Goal: Use online tool/utility

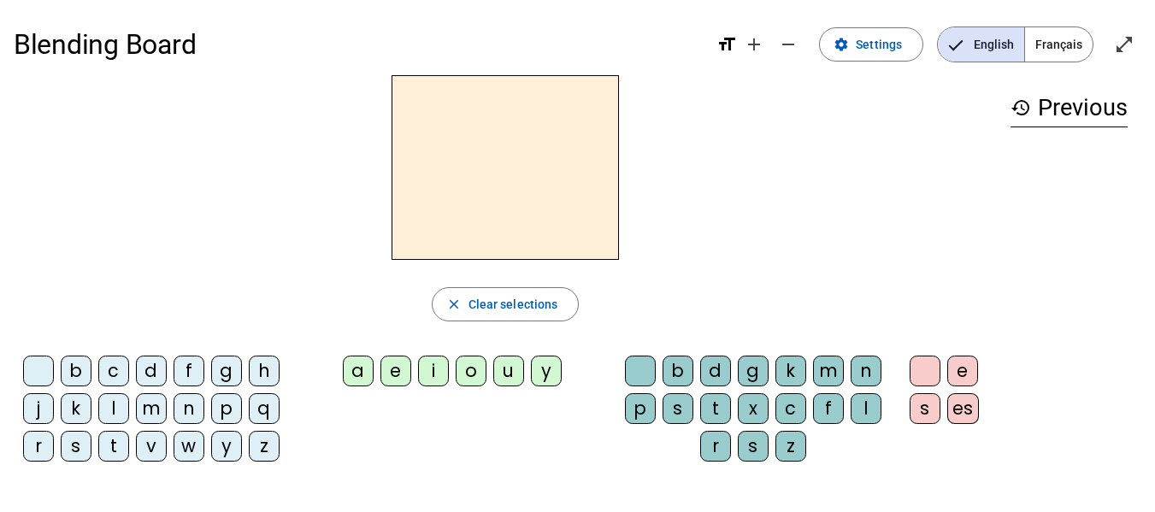
click at [156, 368] on div "d" at bounding box center [151, 371] width 31 height 31
click at [510, 376] on div "u" at bounding box center [508, 371] width 31 height 31
click at [115, 438] on div "t" at bounding box center [113, 446] width 31 height 31
click at [365, 376] on div "a" at bounding box center [358, 371] width 31 height 31
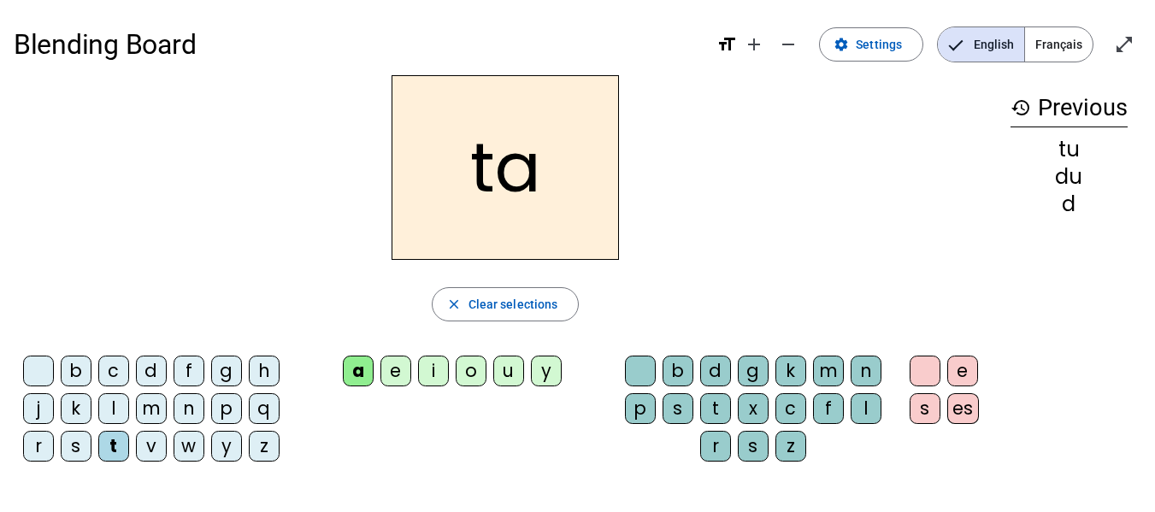
click at [393, 371] on div "e" at bounding box center [395, 371] width 31 height 31
click at [155, 368] on div "d" at bounding box center [151, 371] width 31 height 31
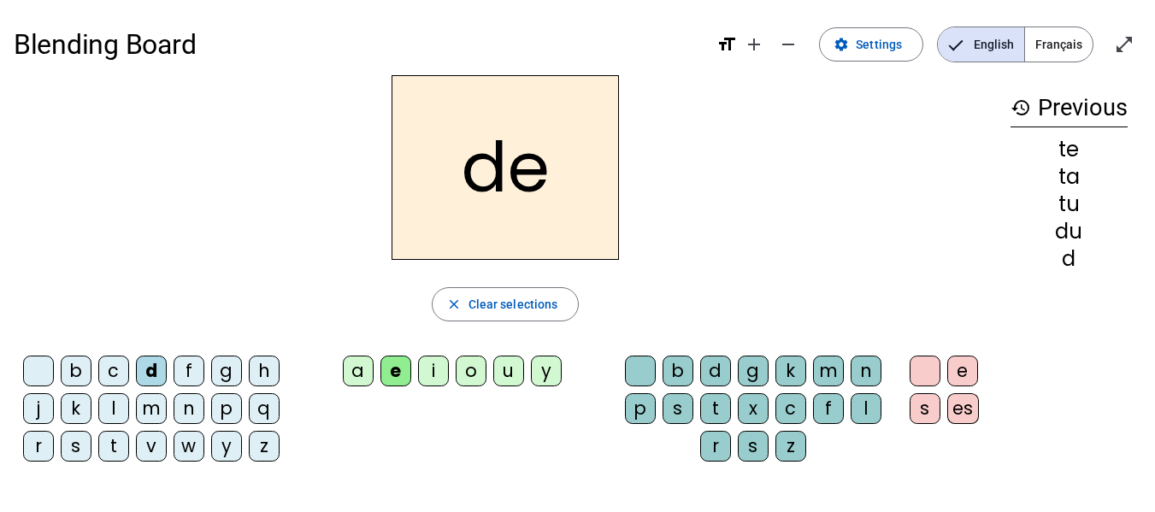
click at [47, 411] on div "j" at bounding box center [38, 408] width 31 height 31
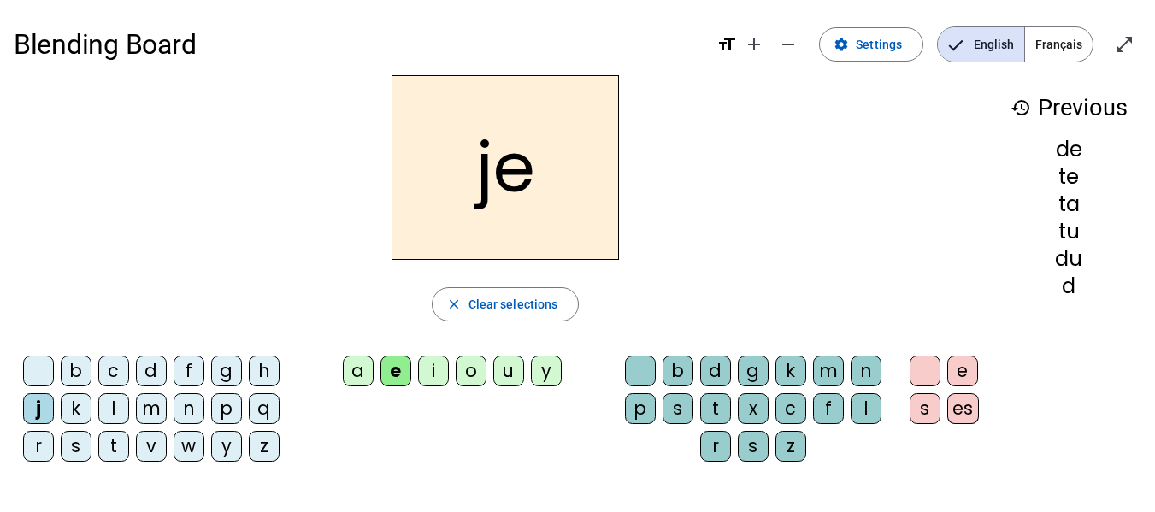
click at [154, 407] on div "m" at bounding box center [151, 408] width 31 height 31
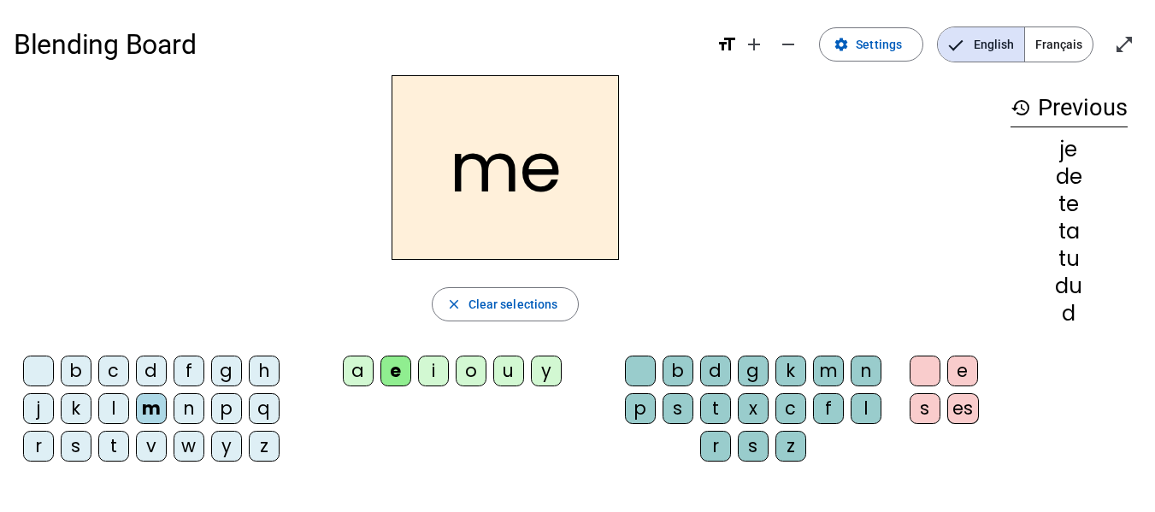
click at [361, 376] on div "a" at bounding box center [358, 371] width 31 height 31
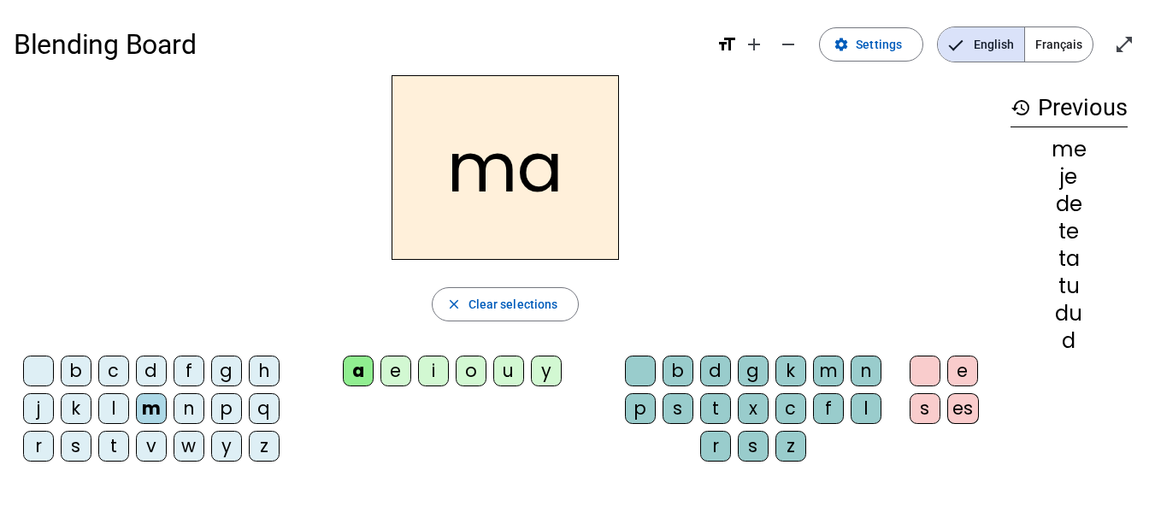
click at [361, 376] on div "a" at bounding box center [358, 371] width 31 height 31
click at [862, 410] on div "l" at bounding box center [865, 408] width 31 height 31
